Goal: Check status: Check status

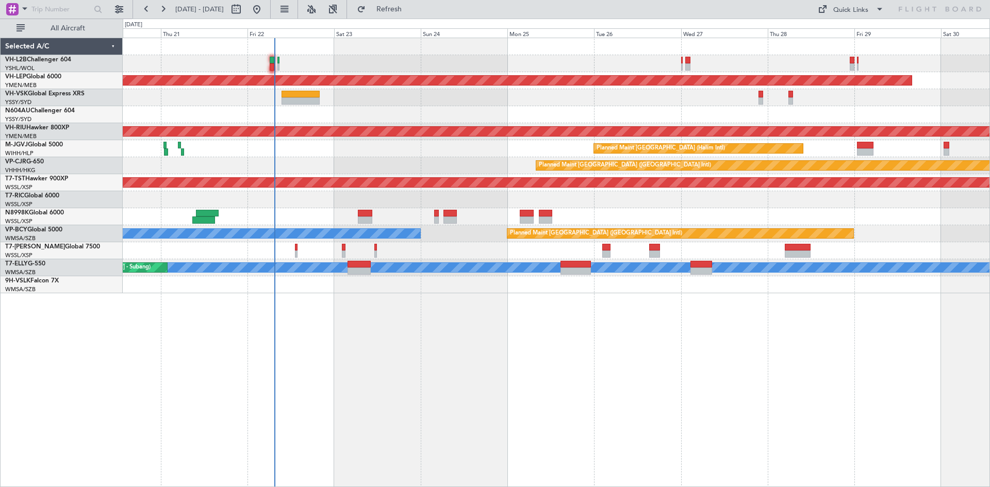
click at [270, 71] on div "Unplanned Maint Sydney ([PERSON_NAME] Intl)" at bounding box center [556, 63] width 867 height 17
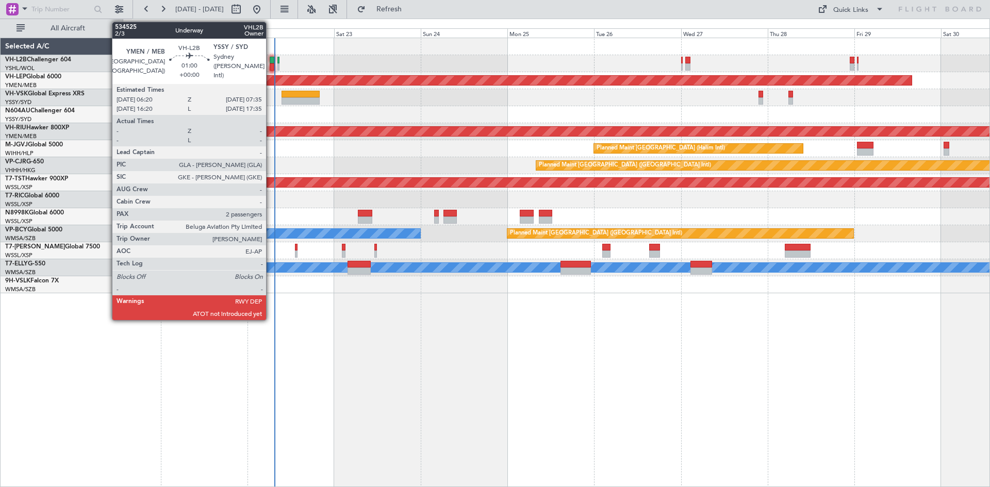
click at [271, 67] on div at bounding box center [272, 66] width 5 height 7
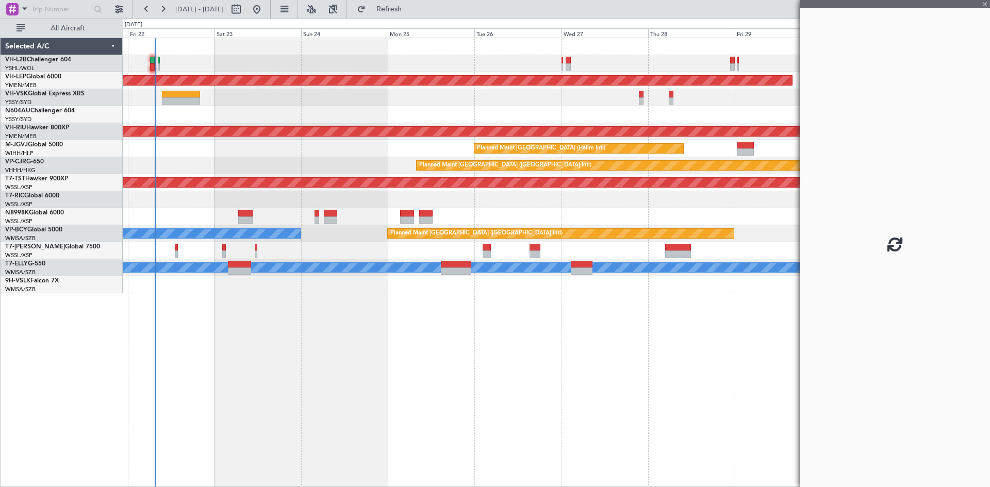
click at [273, 163] on div "Unplanned Maint Sydney ([PERSON_NAME] Intl) Unplanned Maint Wichita (Wichita Mi…" at bounding box center [556, 165] width 867 height 255
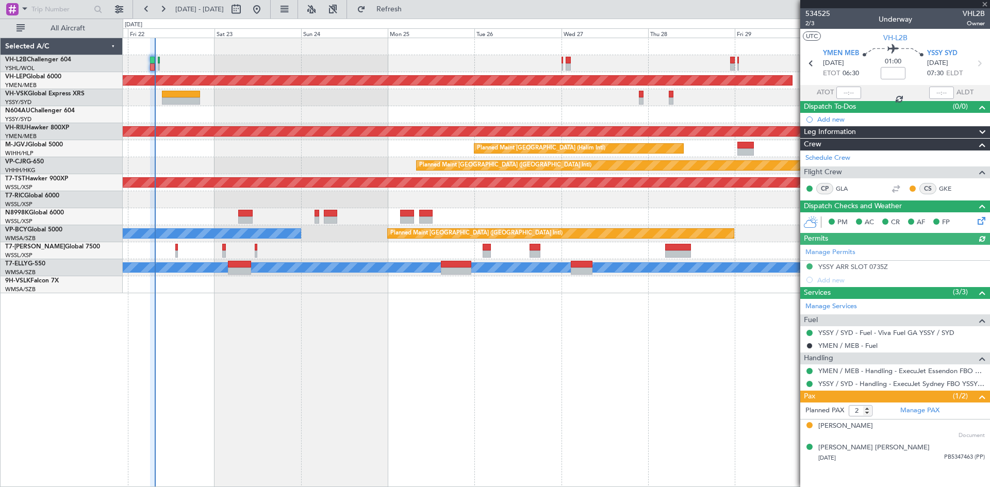
click at [856, 96] on div at bounding box center [848, 93] width 25 height 12
click at [852, 92] on div at bounding box center [848, 93] width 25 height 12
click at [853, 93] on input "text" at bounding box center [848, 93] width 25 height 12
type input "06:37"
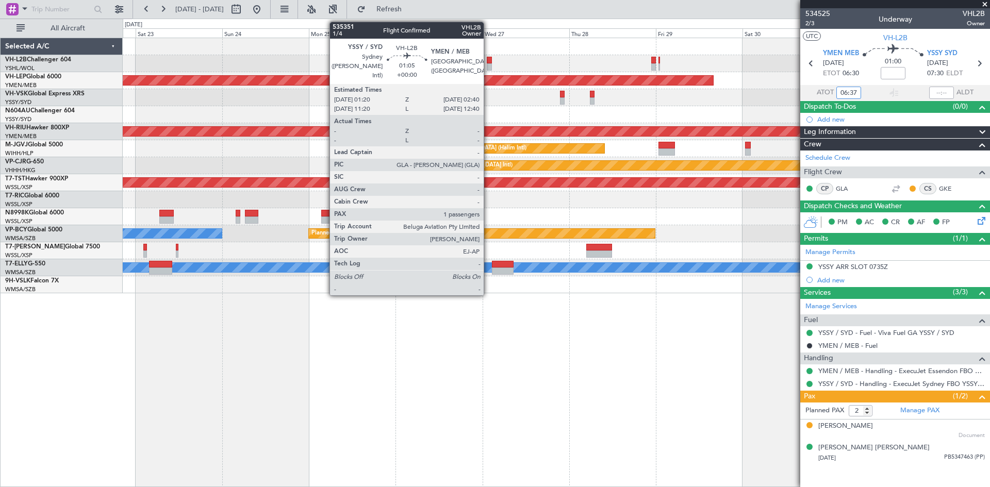
click at [488, 67] on div at bounding box center [489, 66] width 5 height 7
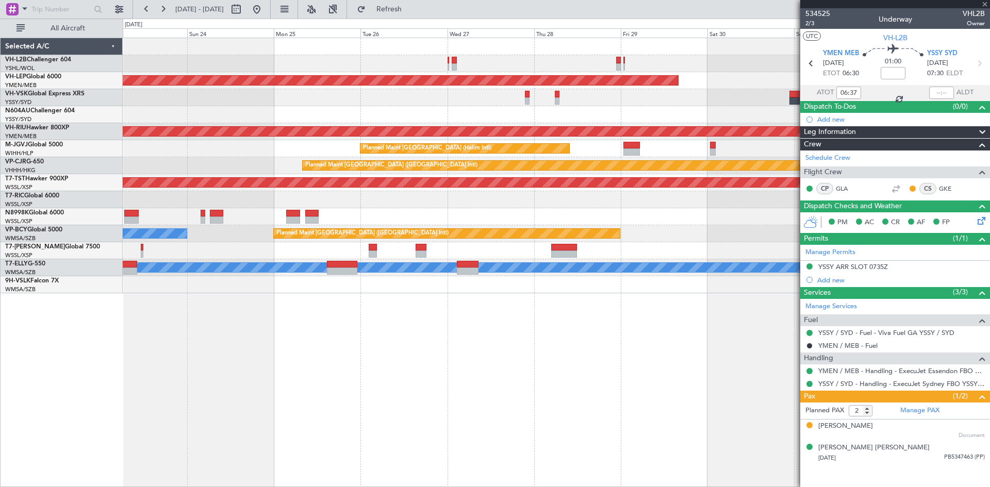
click at [461, 105] on div at bounding box center [556, 97] width 867 height 17
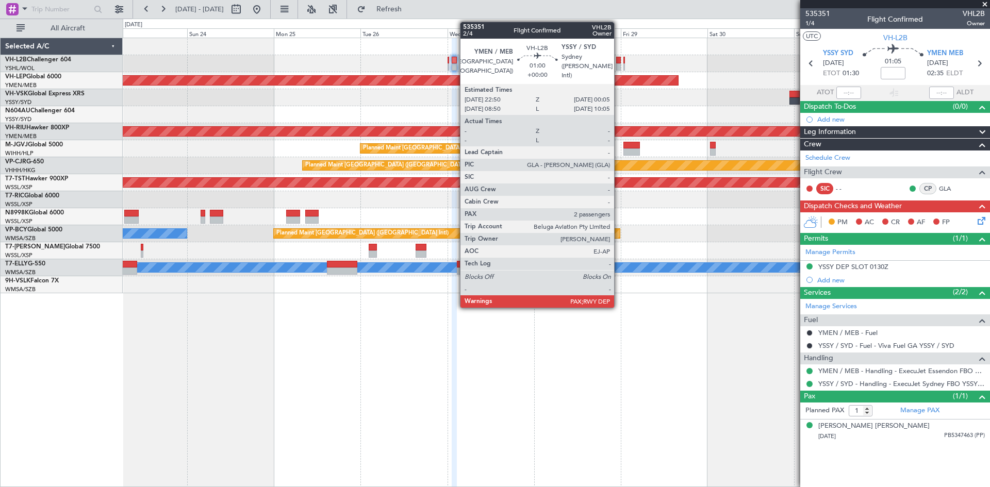
click at [619, 68] on div at bounding box center [618, 66] width 5 height 7
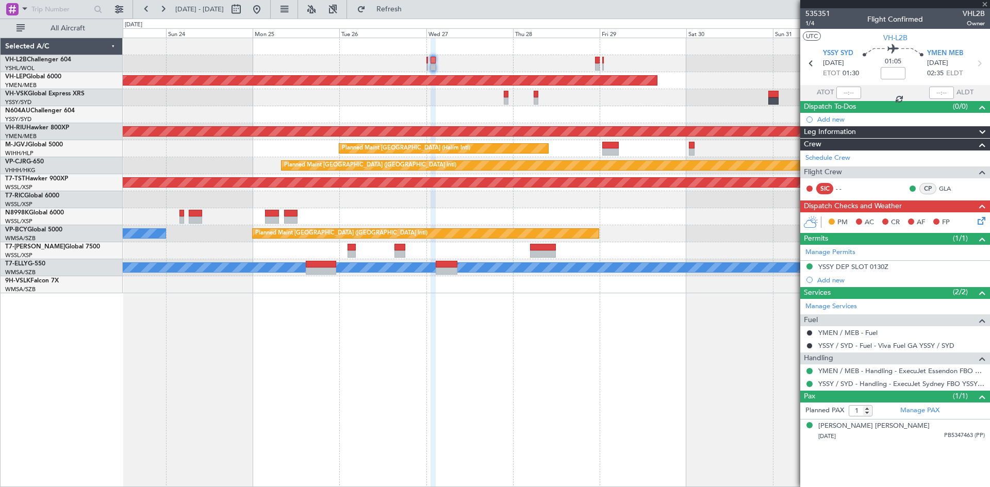
type input "2"
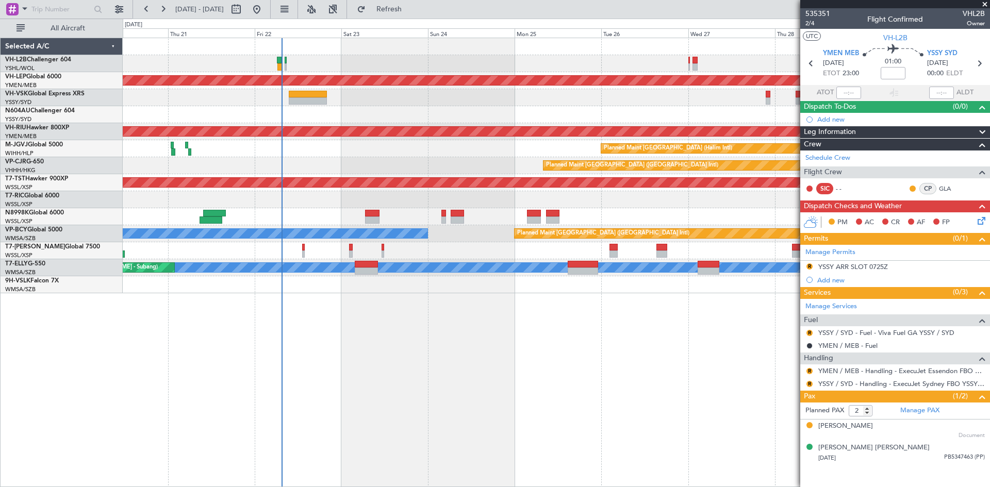
click at [616, 224] on div at bounding box center [556, 216] width 867 height 17
click at [283, 70] on div "Unplanned Maint Sydney ([PERSON_NAME] Intl)" at bounding box center [556, 63] width 867 height 17
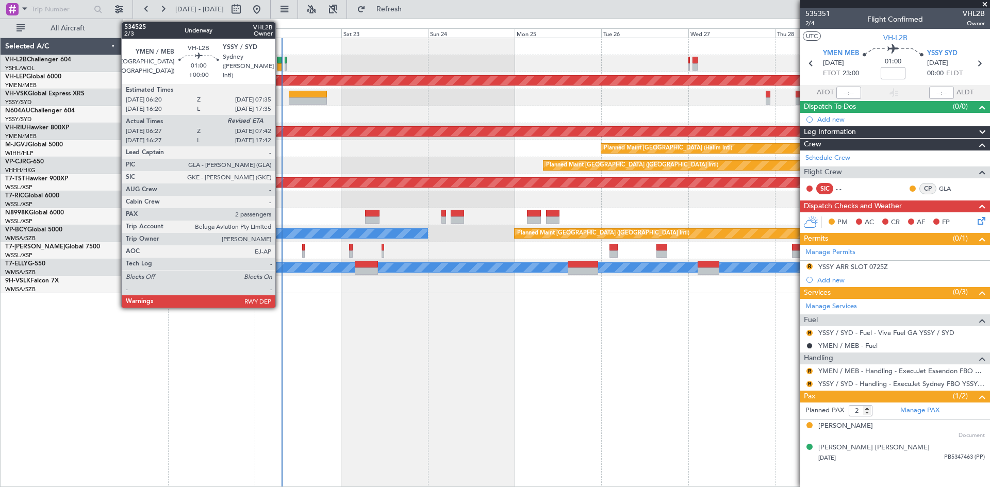
click at [280, 70] on div at bounding box center [279, 66] width 5 height 7
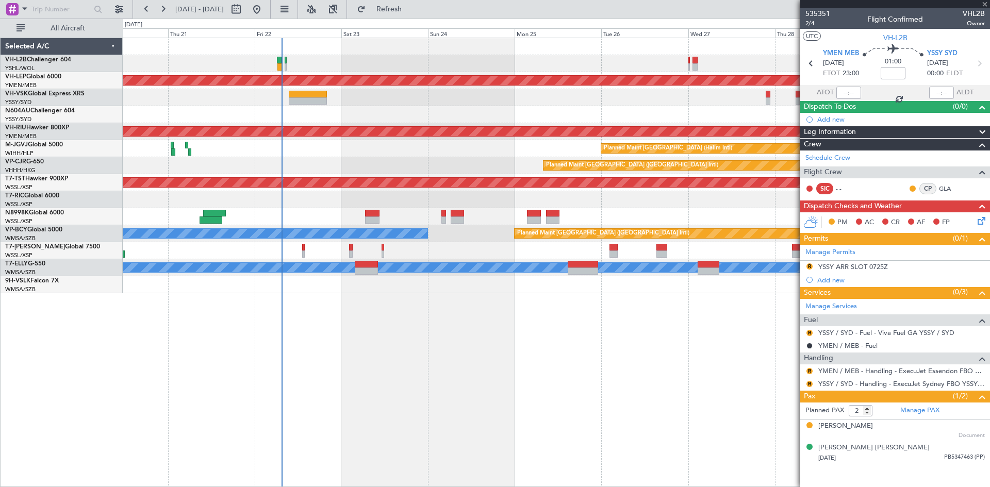
type input "06:37"
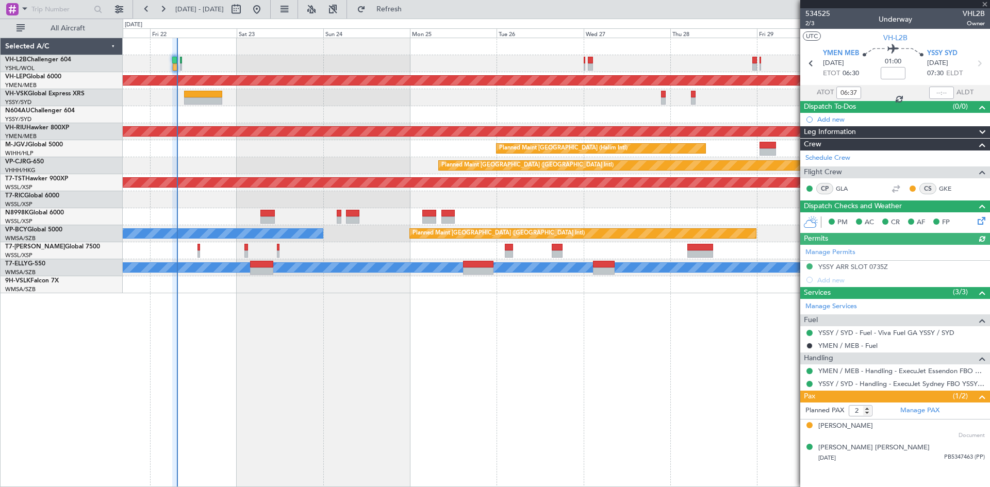
click at [560, 370] on div "Unplanned Maint Sydney ([PERSON_NAME] Intl) Unplanned Maint Wichita (Wichita Mi…" at bounding box center [556, 263] width 867 height 450
